Goal: Transaction & Acquisition: Purchase product/service

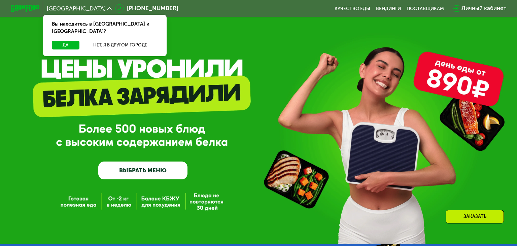
scroll to position [142, 0]
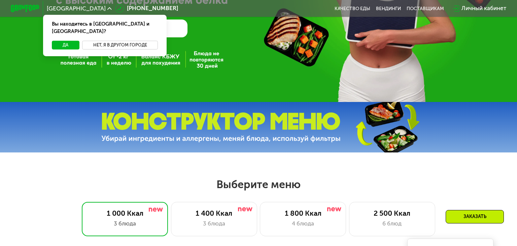
click at [126, 41] on button "Нет, я в другом городе" at bounding box center [120, 45] width 76 height 9
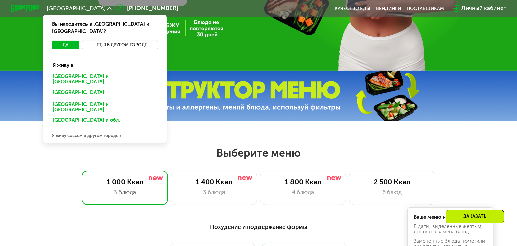
scroll to position [213, 0]
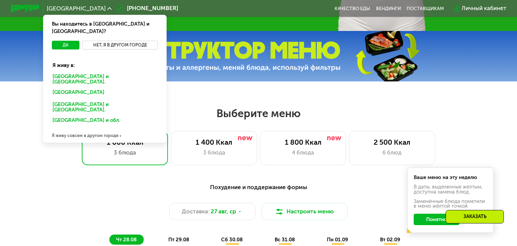
click at [153, 41] on button "Нет, я в другом городе" at bounding box center [120, 45] width 76 height 9
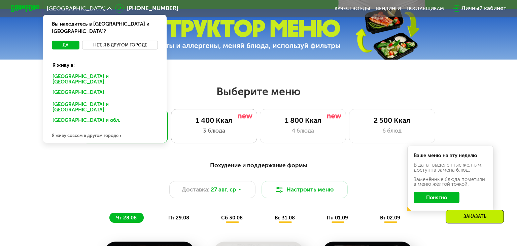
scroll to position [320, 0]
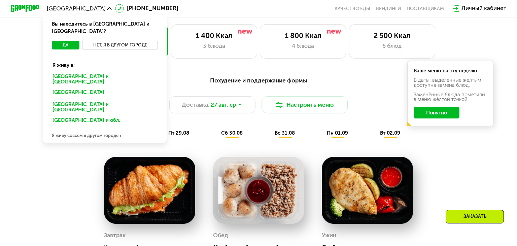
click at [133, 41] on button "Нет, я в другом городе" at bounding box center [120, 45] width 76 height 9
click at [118, 128] on div "Я живу совсем в другом городе" at bounding box center [104, 135] width 123 height 14
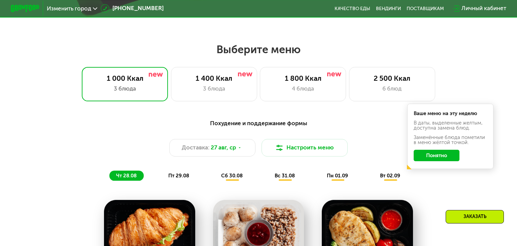
scroll to position [218, 0]
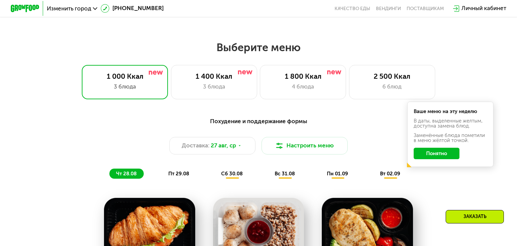
click at [434, 156] on button "Понятно" at bounding box center [436, 153] width 46 height 11
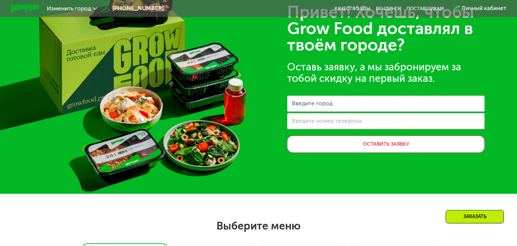
scroll to position [4, 0]
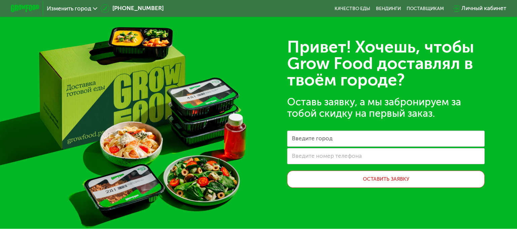
drag, startPoint x: 227, startPoint y: 180, endPoint x: 262, endPoint y: 164, distance: 39.0
click at [262, 164] on div "Привет! Хочешь, чтобы Grow Food доставлял в твоём городе? Оставь заявку, а мы з…" at bounding box center [258, 112] width 517 height 233
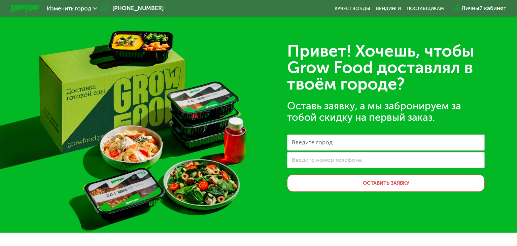
scroll to position [0, 0]
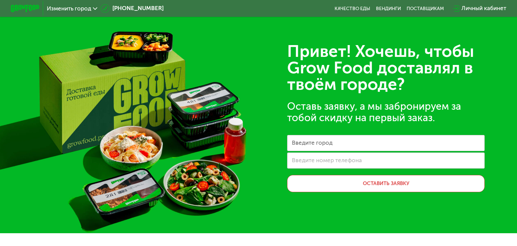
click at [93, 9] on icon at bounding box center [95, 8] width 4 height 4
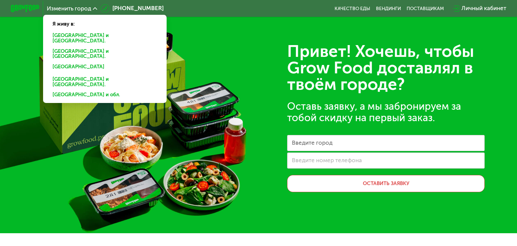
click at [95, 9] on icon at bounding box center [95, 8] width 4 height 4
click at [95, 8] on icon at bounding box center [95, 8] width 4 height 4
click at [95, 6] on div "Изменить город" at bounding box center [72, 9] width 50 height 6
click at [226, 33] on div "Привет! Хочешь, чтобы Grow Food доставлял в твоём городе? Оставь заявку, а мы з…" at bounding box center [258, 116] width 517 height 233
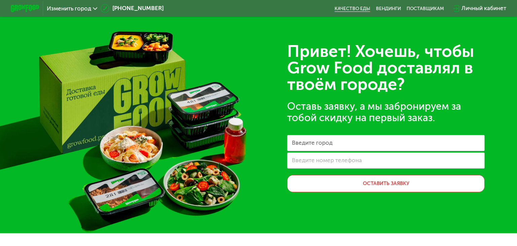
click at [359, 10] on link "Качество еды" at bounding box center [352, 9] width 36 height 6
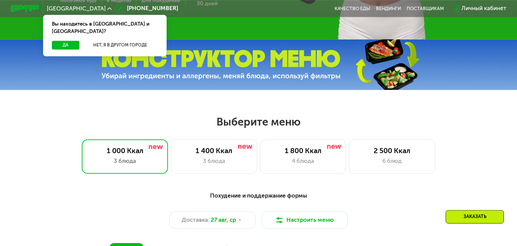
scroll to position [249, 0]
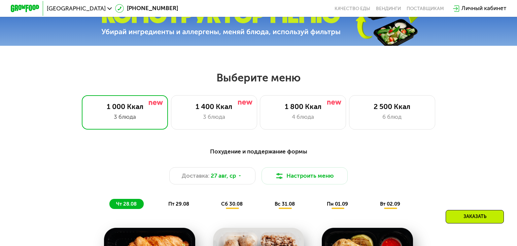
click at [416, 4] on div "Москва 8 (800) 555-21-78 Качество еды Вендинги поставщикам Личный кабинет" at bounding box center [258, 9] width 502 height 16
click at [416, 5] on div "Москва 8 (800) 555-21-78 Качество еды Вендинги поставщикам Личный кабинет" at bounding box center [258, 9] width 502 height 16
click at [419, 10] on div "поставщикам" at bounding box center [424, 9] width 37 height 6
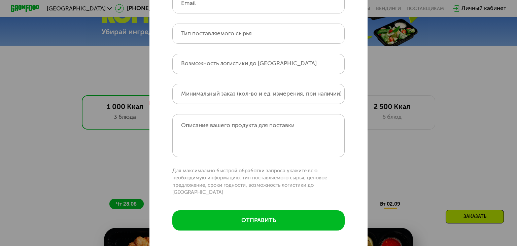
scroll to position [0, 0]
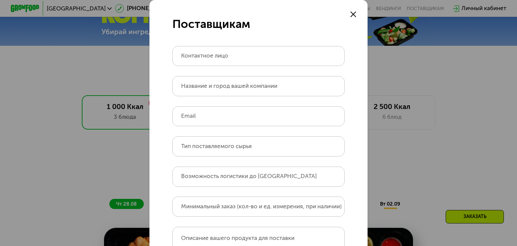
click at [357, 17] on div at bounding box center [353, 14] width 9 height 9
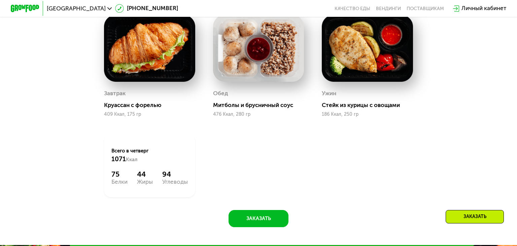
scroll to position [390, 0]
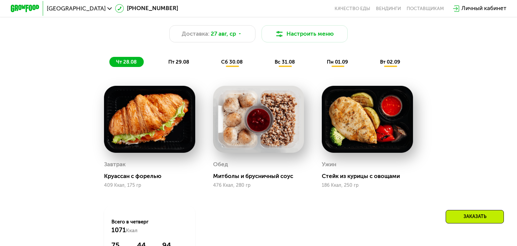
click at [175, 61] on span "пт 29.08" at bounding box center [178, 62] width 21 height 6
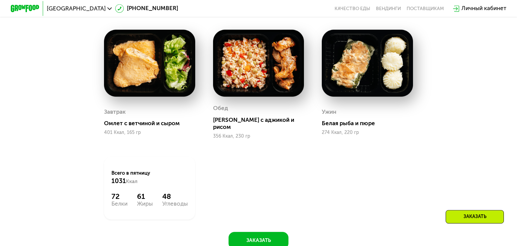
scroll to position [355, 0]
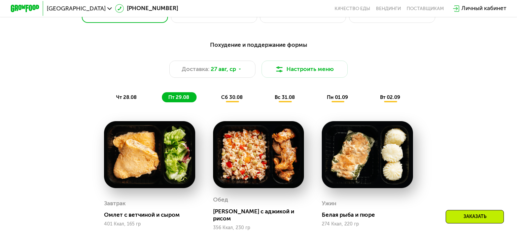
click at [230, 98] on span "сб 30.08" at bounding box center [232, 97] width 22 height 6
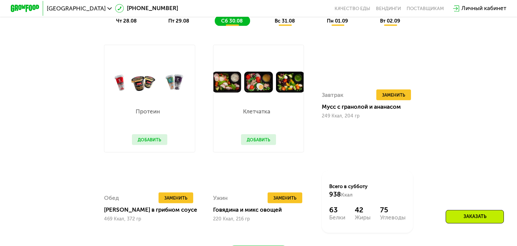
scroll to position [426, 0]
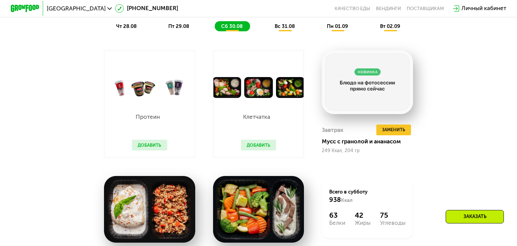
click at [436, 108] on div "Похудение и поддержание формы Доставка: 27 авг, ср Настроить меню чт 28.08 пт 2…" at bounding box center [258, 136] width 442 height 343
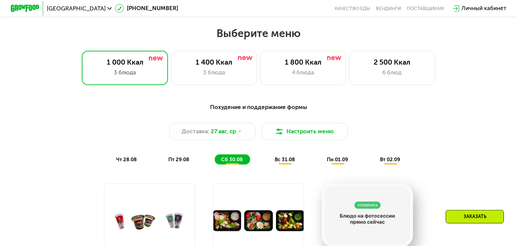
scroll to position [284, 0]
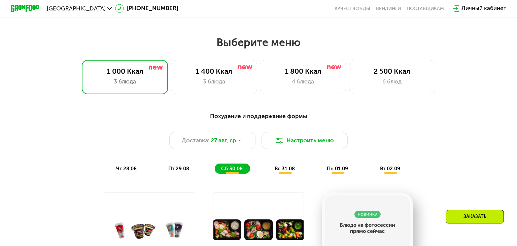
click at [320, 172] on div "вс 31.08" at bounding box center [337, 168] width 35 height 10
click at [329, 171] on span "пн 01.09" at bounding box center [337, 168] width 21 height 6
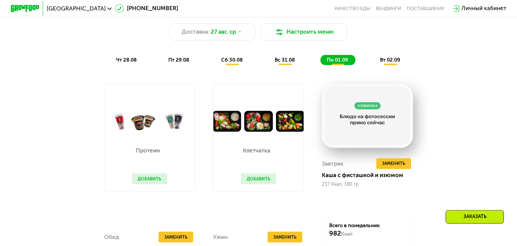
scroll to position [390, 0]
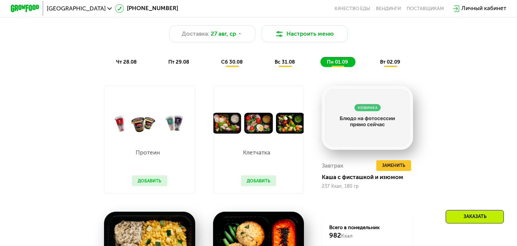
click at [387, 64] on span "вт 02.09" at bounding box center [390, 62] width 20 height 6
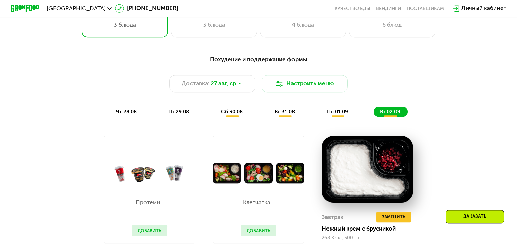
scroll to position [320, 0]
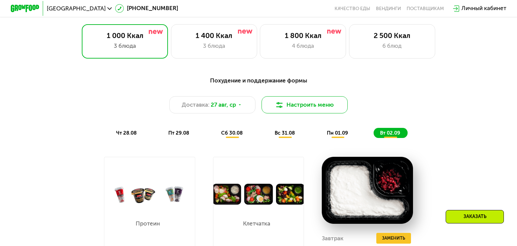
click at [316, 111] on button "Настроить меню" at bounding box center [304, 104] width 86 height 17
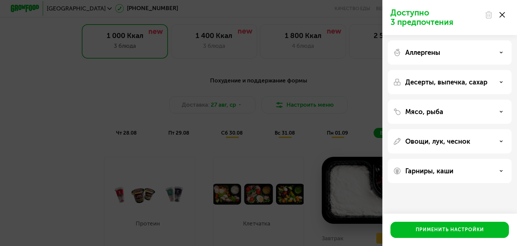
click at [499, 100] on div "Десерты, выпечка, сахар" at bounding box center [449, 112] width 124 height 24
click at [501, 81] on icon at bounding box center [500, 81] width 3 height 3
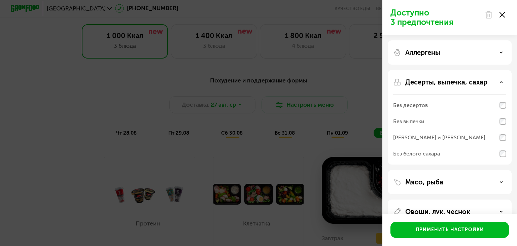
click at [501, 81] on icon at bounding box center [500, 81] width 3 height 3
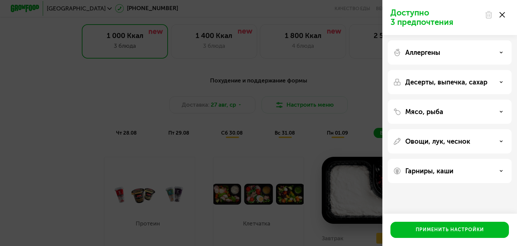
click at [497, 55] on div "Аллергены" at bounding box center [449, 52] width 113 height 8
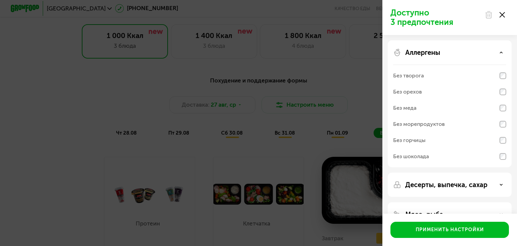
click at [498, 52] on div "Аллергены" at bounding box center [449, 52] width 113 height 8
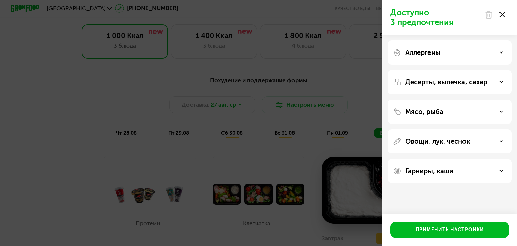
click at [500, 108] on div "Мясо, рыба" at bounding box center [449, 112] width 113 height 8
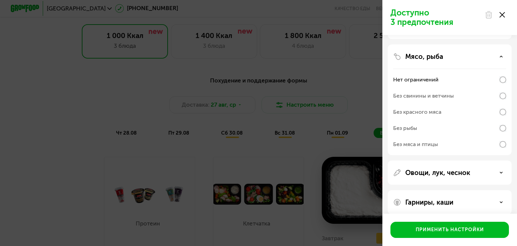
scroll to position [62, 0]
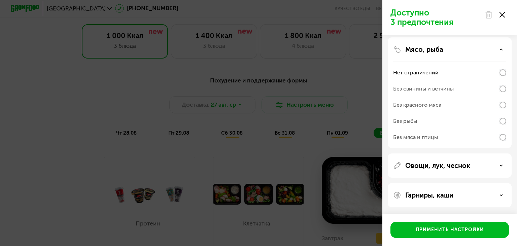
click at [501, 48] on icon at bounding box center [500, 49] width 3 height 3
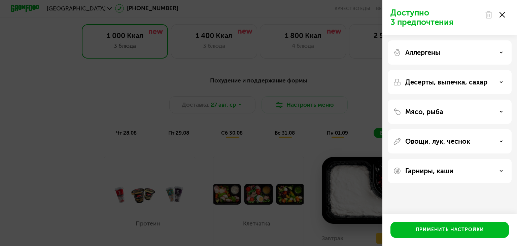
scroll to position [0, 0]
click at [502, 143] on div "Овощи, лук, чеснок" at bounding box center [449, 141] width 113 height 8
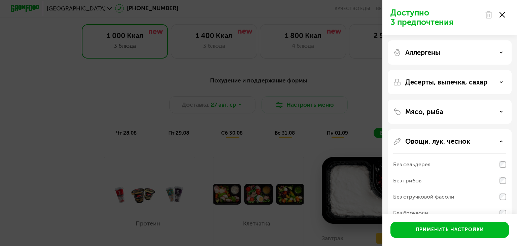
click at [502, 143] on div "Овощи, лук, чеснок" at bounding box center [449, 141] width 113 height 8
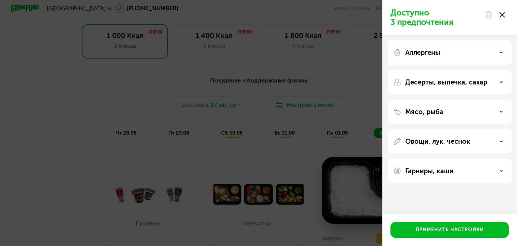
click at [503, 13] on use at bounding box center [501, 14] width 5 height 5
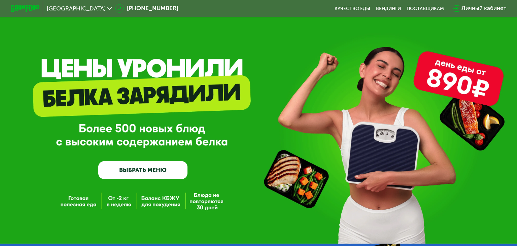
scroll to position [178, 0]
